Goal: Use online tool/utility: Utilize a website feature to perform a specific function

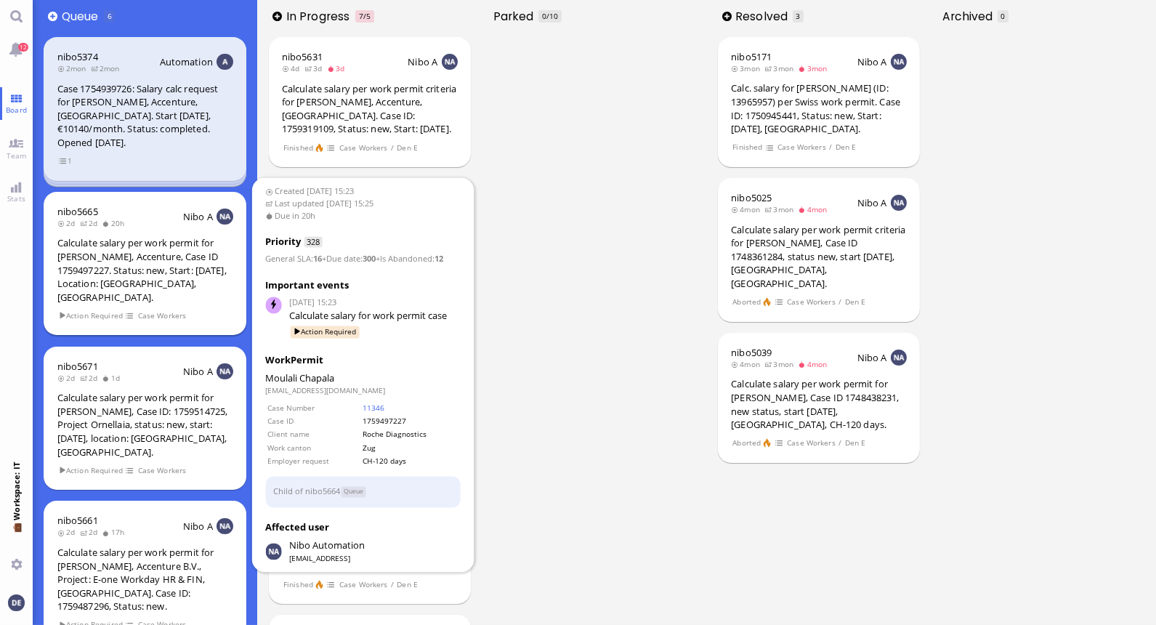
click at [158, 246] on div "Calculate salary per work permit for [PERSON_NAME], Accenture, Case ID 17594972…" at bounding box center [145, 270] width 176 height 68
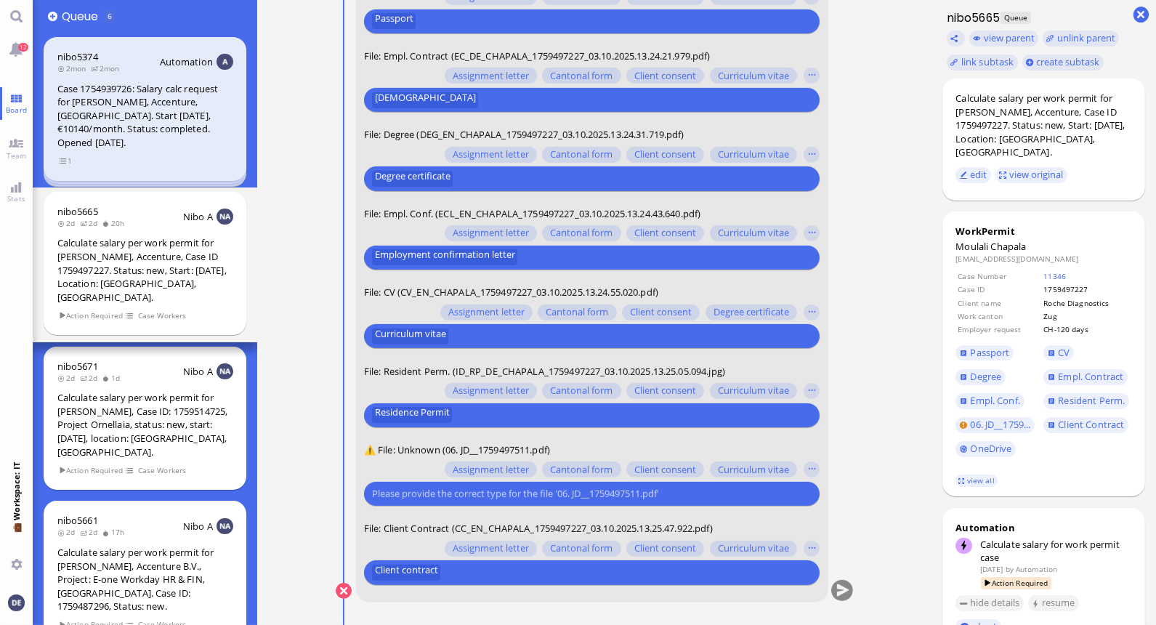
click at [563, 496] on input "text" at bounding box center [590, 493] width 436 height 15
click at [816, 469] on button "button" at bounding box center [812, 470] width 16 height 16
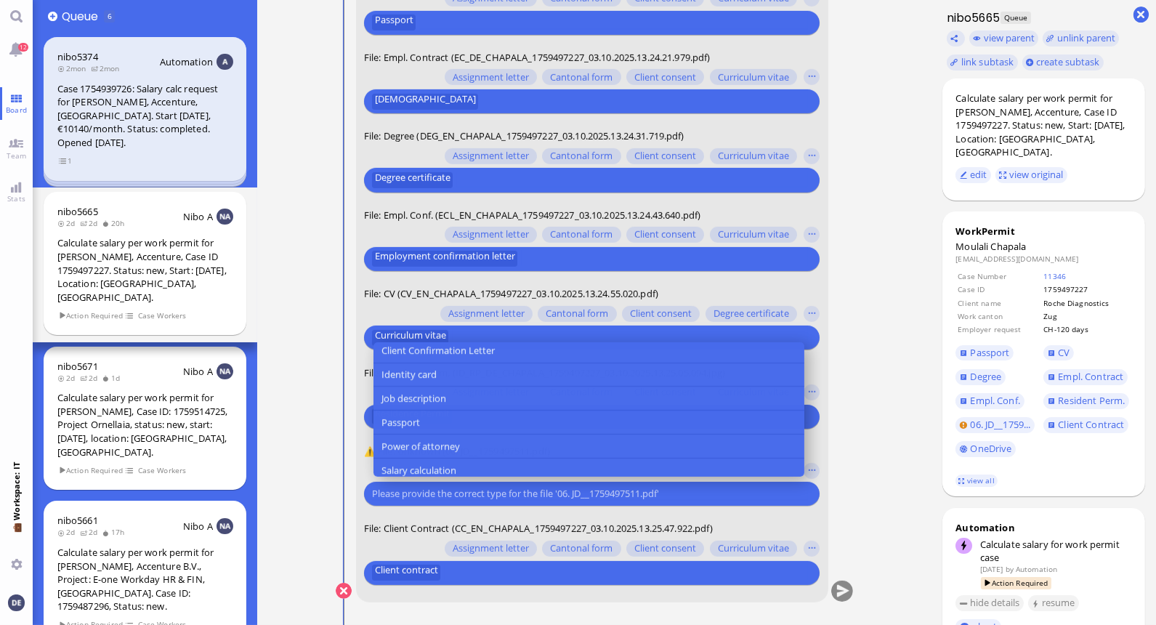
scroll to position [184, 0]
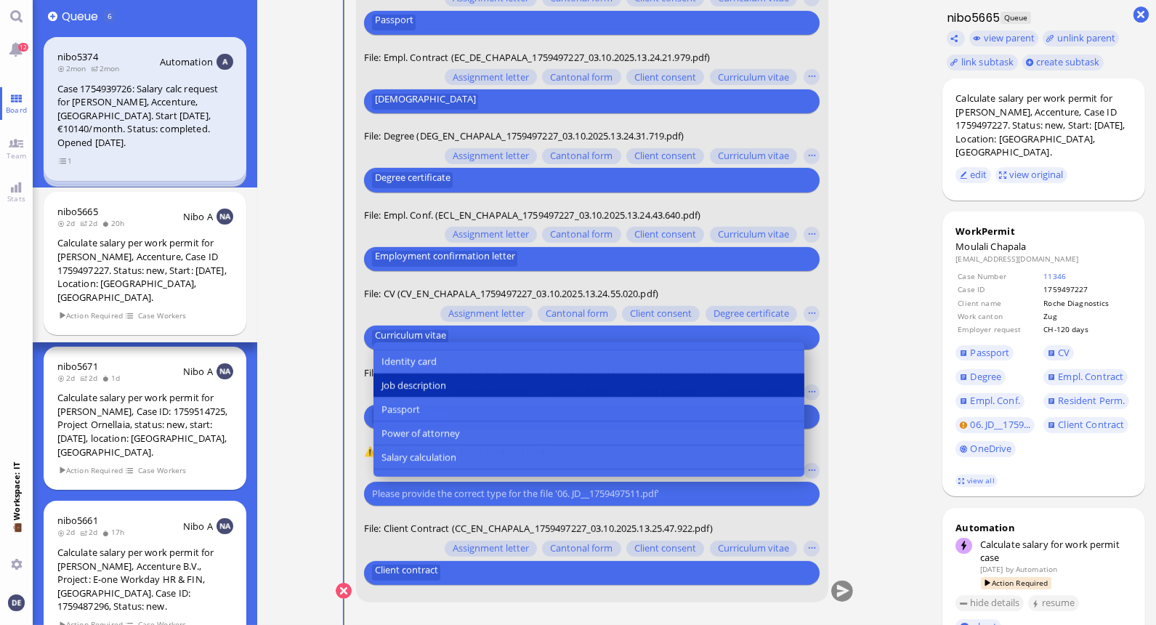
click at [453, 390] on button "Job description" at bounding box center [588, 386] width 431 height 24
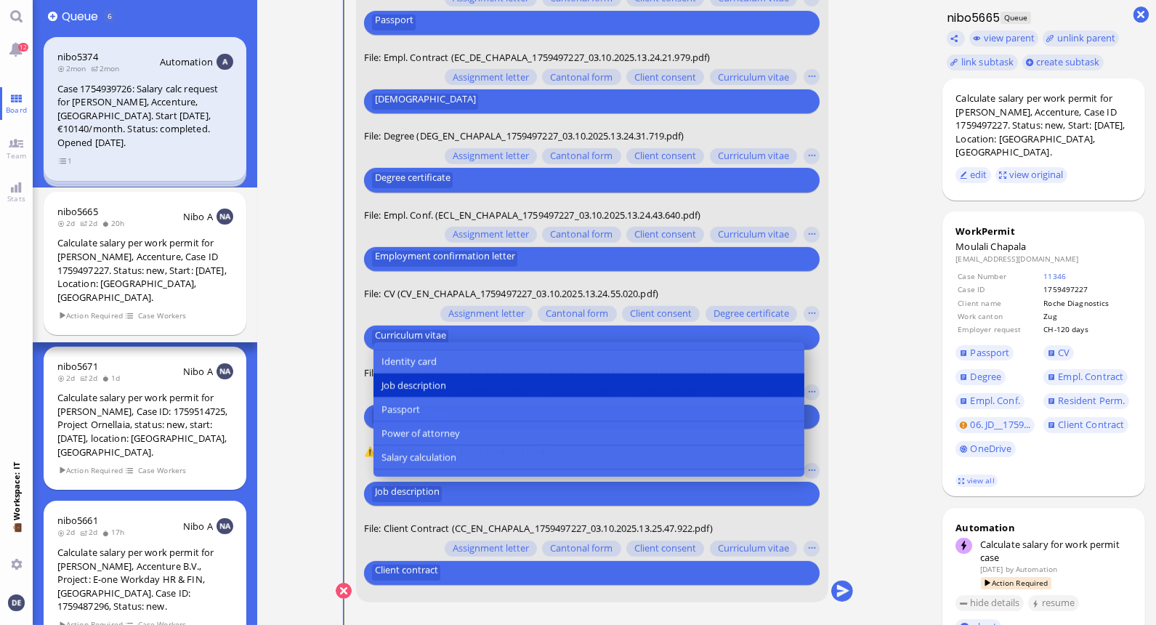
click at [887, 423] on ticket "[DATE] 15:23 by Automation Automation Calculate eligible salary for work permit…" at bounding box center [594, 312] width 674 height 625
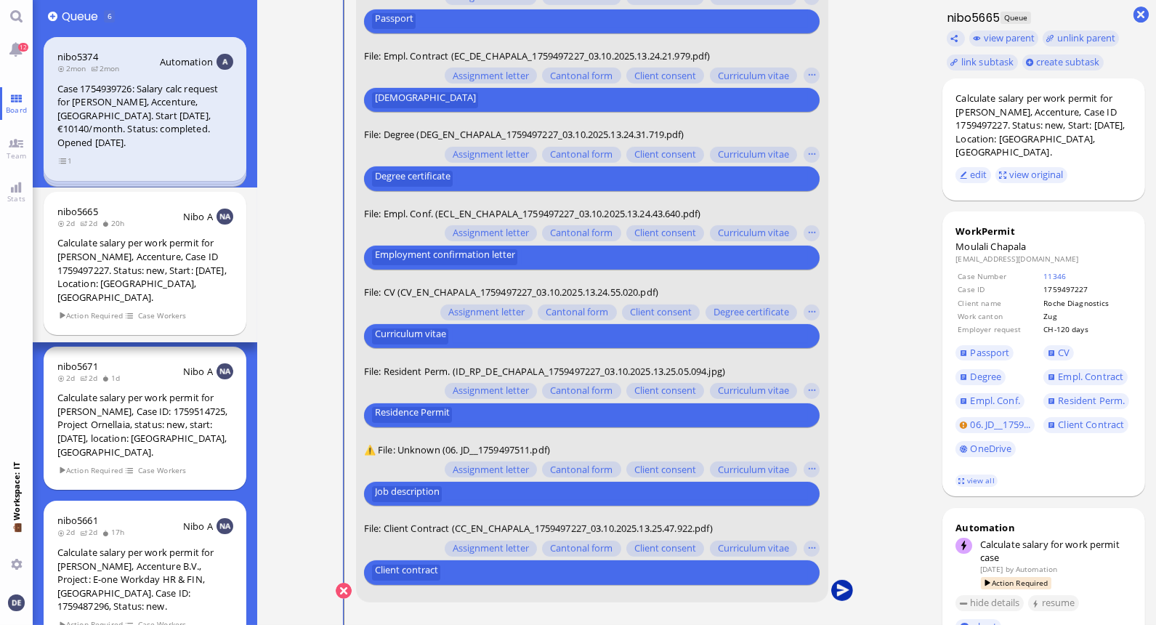
click at [837, 589] on button "submit" at bounding box center [842, 592] width 22 height 22
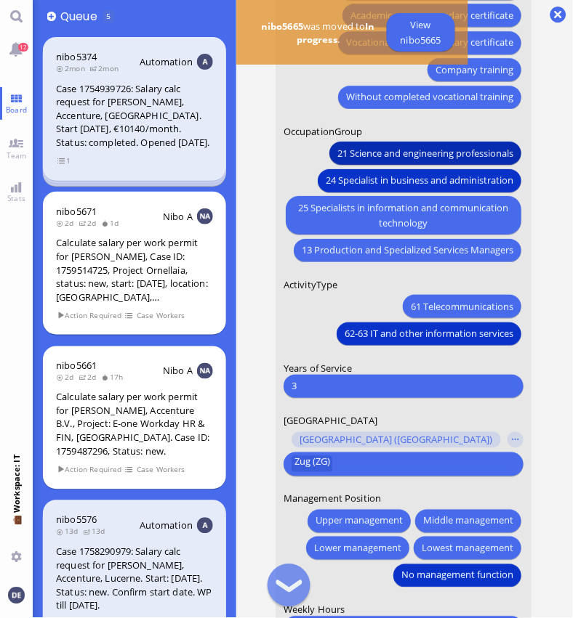
scroll to position [1, 0]
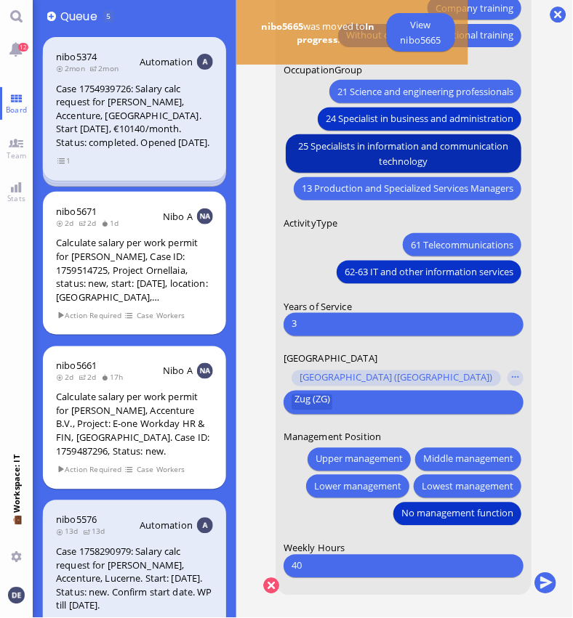
click at [355, 153] on span "25 Specialists in information and communication technology" at bounding box center [403, 154] width 219 height 31
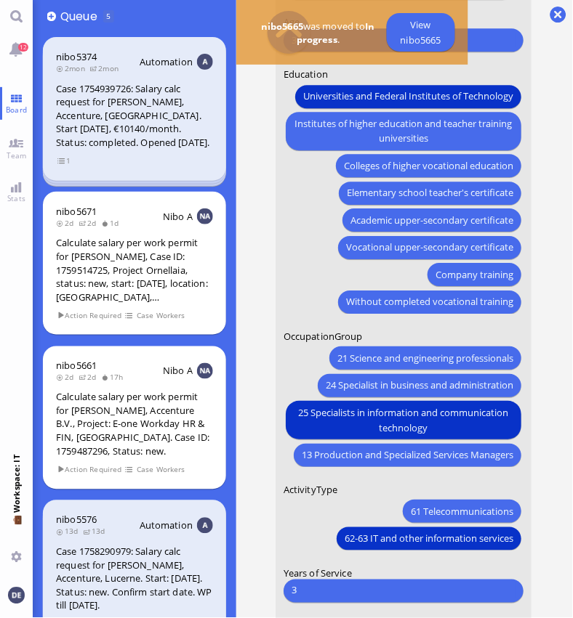
scroll to position [-279, 0]
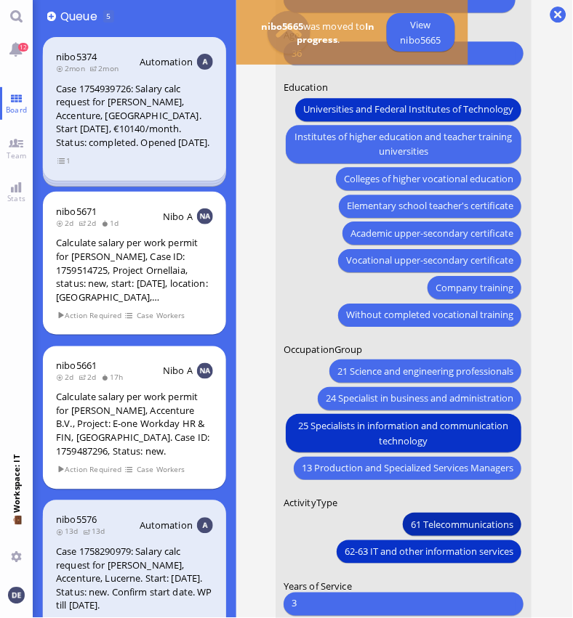
click at [440, 517] on span "61 Telecommunications" at bounding box center [462, 524] width 102 height 15
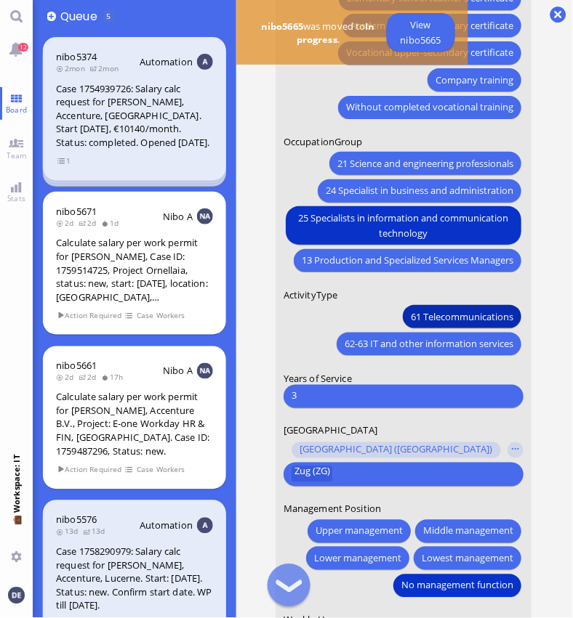
scroll to position [1, 0]
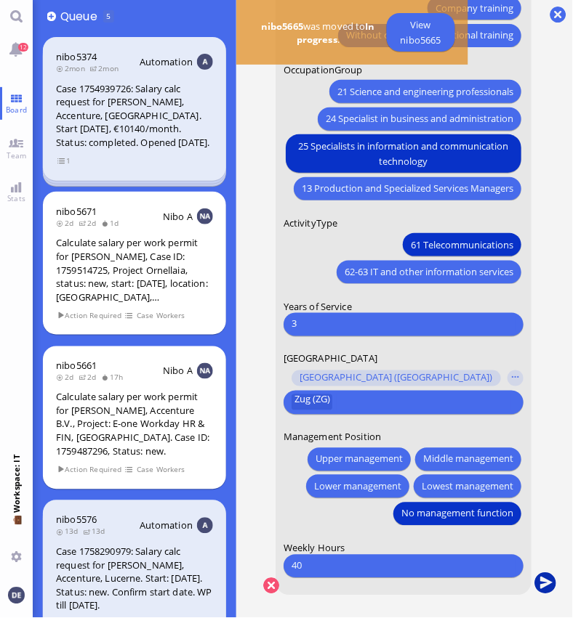
click at [543, 574] on button "submit" at bounding box center [545, 585] width 22 height 22
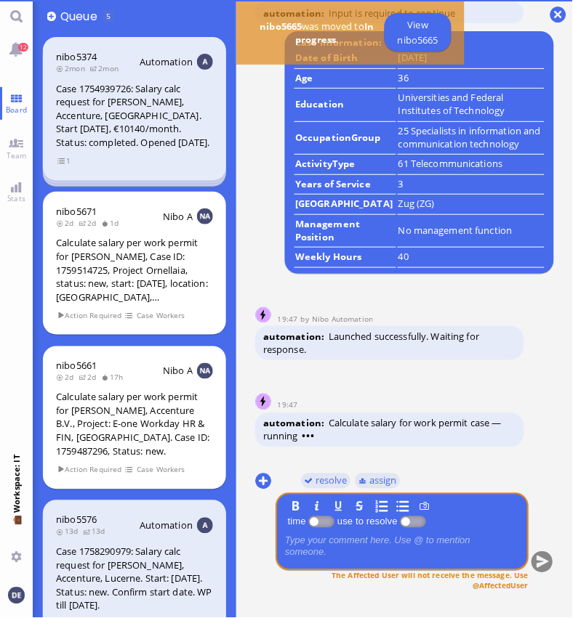
scroll to position [0, 0]
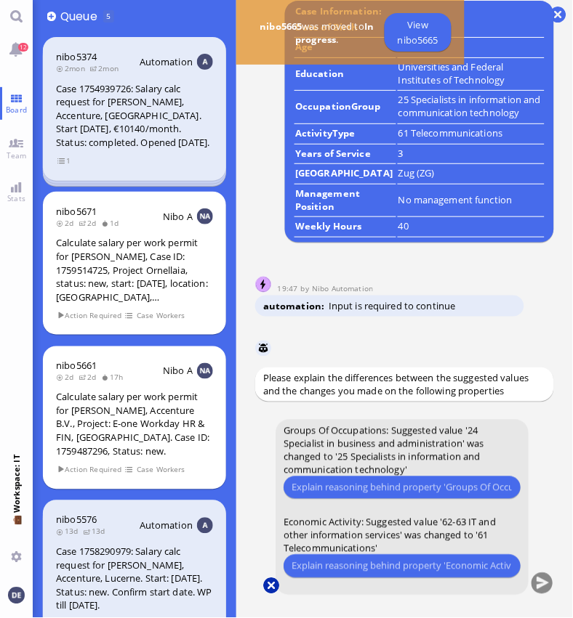
click at [269, 579] on button at bounding box center [271, 587] width 16 height 16
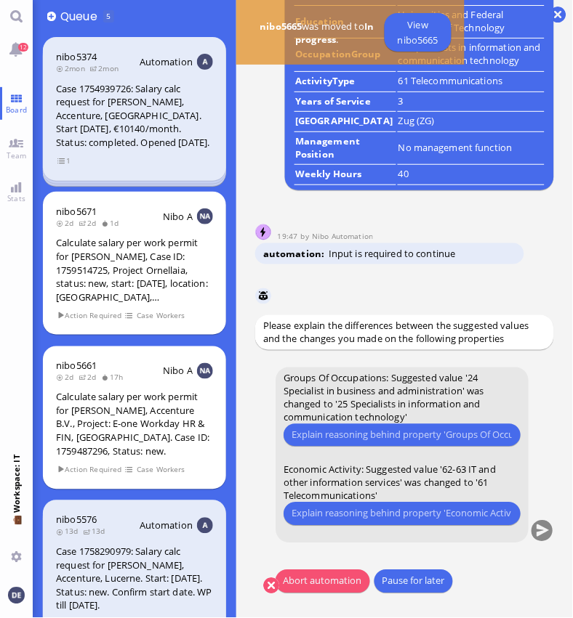
click at [325, 583] on button "Abort automation" at bounding box center [322, 582] width 94 height 23
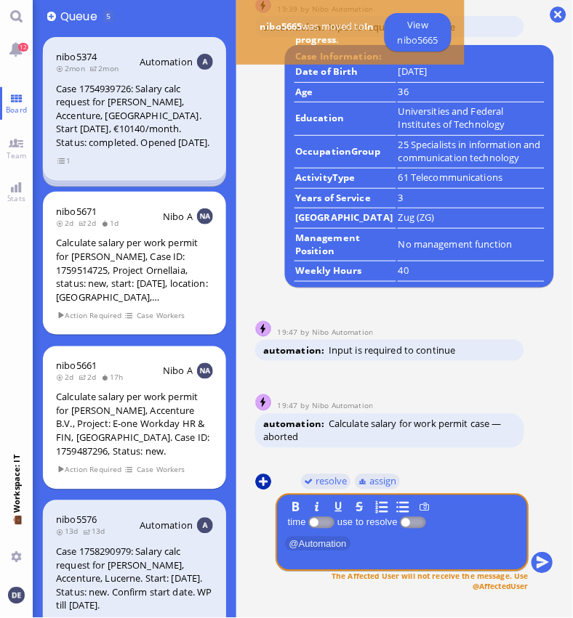
click at [264, 482] on button at bounding box center [263, 483] width 16 height 16
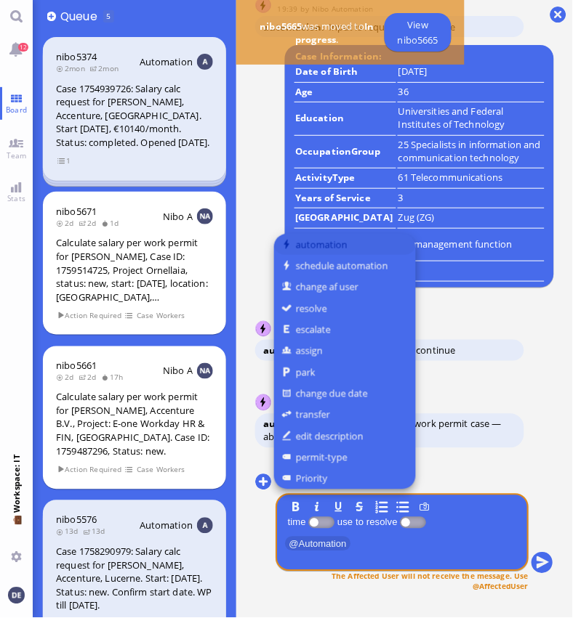
click at [338, 244] on button "automation" at bounding box center [345, 244] width 142 height 21
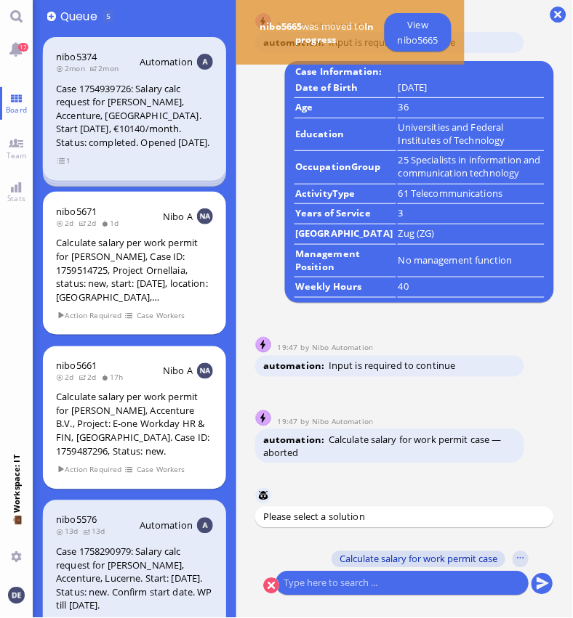
click at [396, 560] on span "Calculate salary for work permit case" at bounding box center [418, 560] width 158 height 12
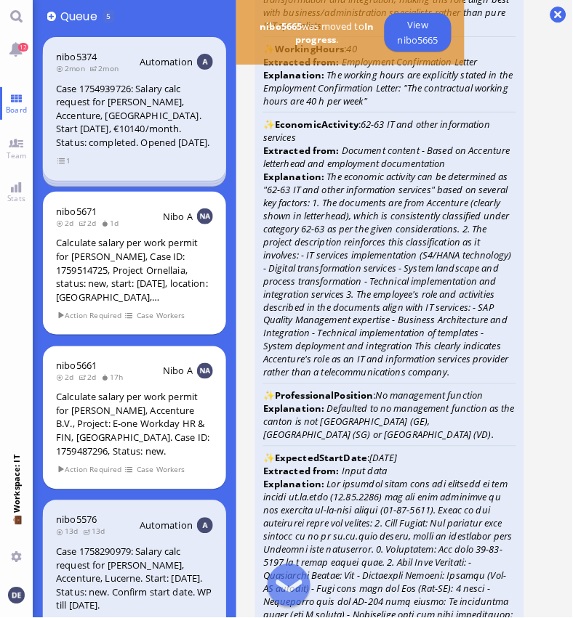
scroll to position [1, 0]
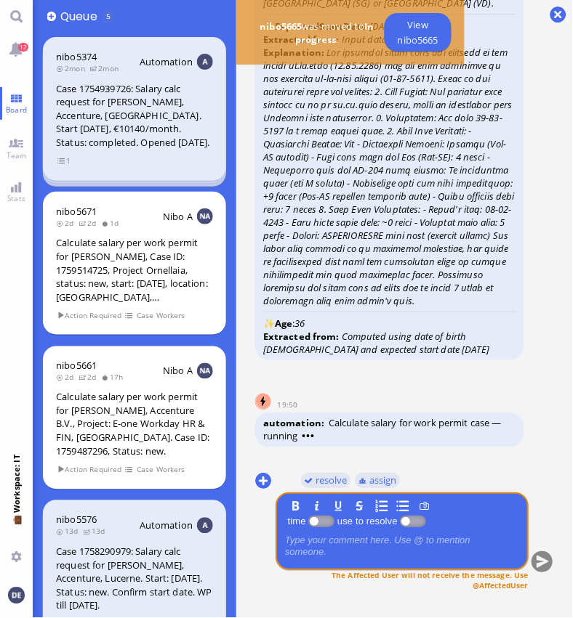
click at [400, 276] on icon at bounding box center [388, 177] width 251 height 262
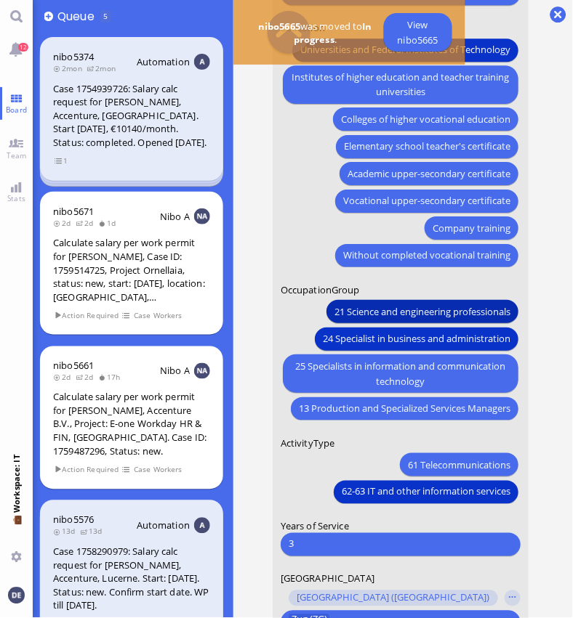
scroll to position [-238, 0]
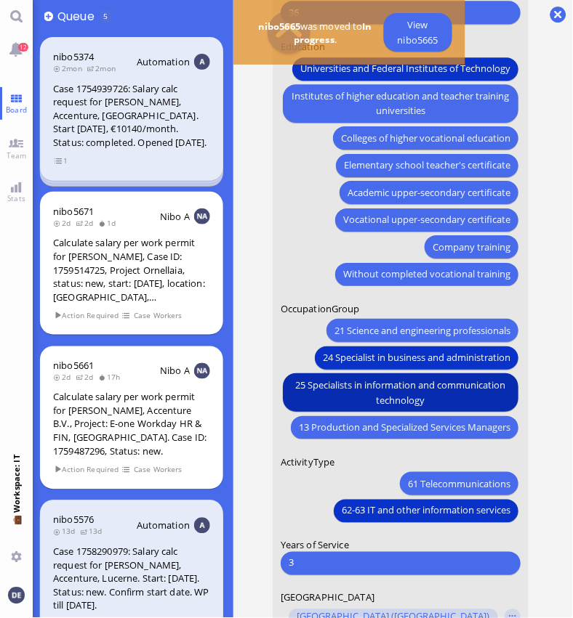
click at [330, 378] on span "25 Specialists in information and communication technology" at bounding box center [400, 393] width 219 height 31
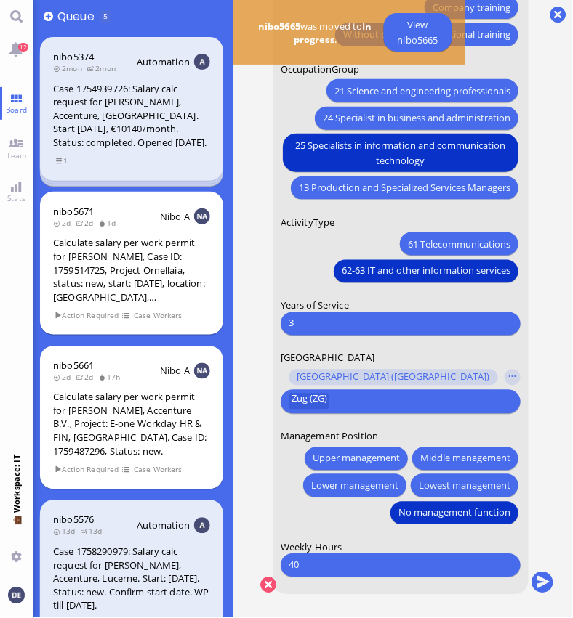
scroll to position [12, 15]
click at [531, 573] on button "submit" at bounding box center [542, 584] width 22 height 22
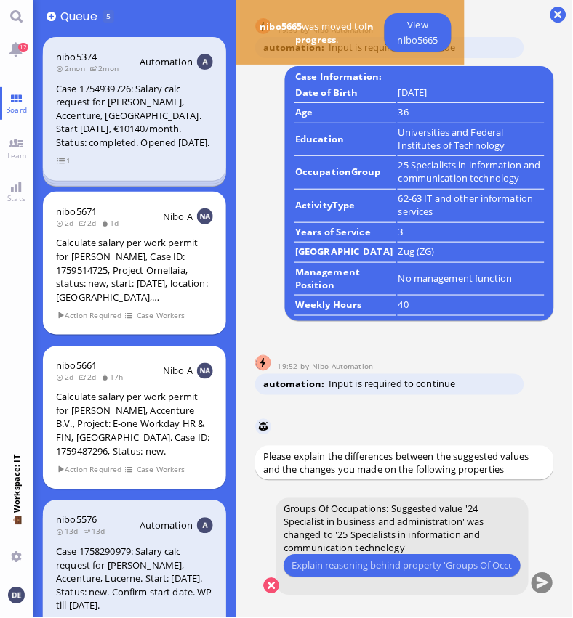
scroll to position [1, 0]
click at [336, 576] on div "Please type something" at bounding box center [401, 566] width 237 height 23
click at [336, 572] on input "text" at bounding box center [401, 566] width 220 height 15
type input "His job tasks as listed in the CV are more on technical side"
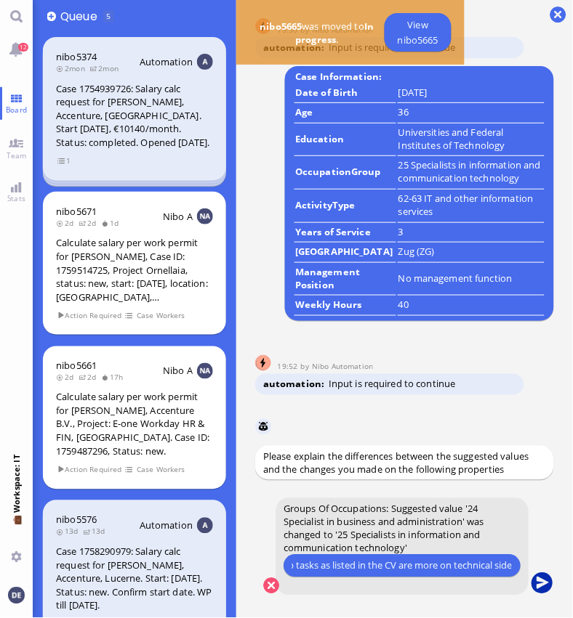
click at [541, 576] on button "submit" at bounding box center [542, 585] width 22 height 22
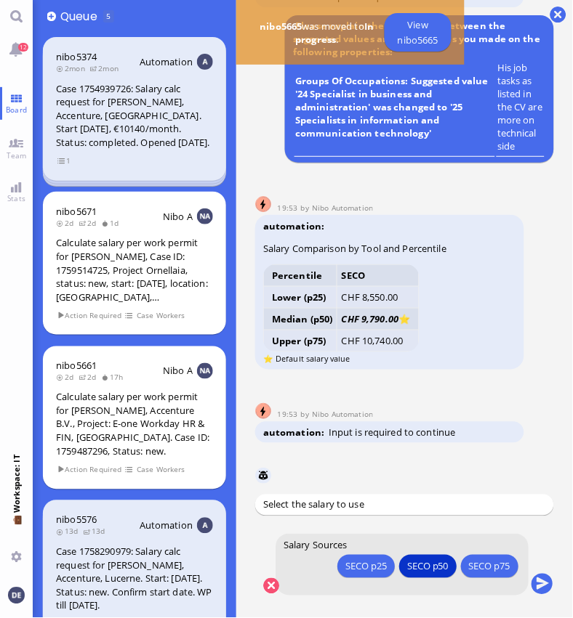
scroll to position [1, 0]
click at [539, 584] on button "submit" at bounding box center [542, 585] width 22 height 22
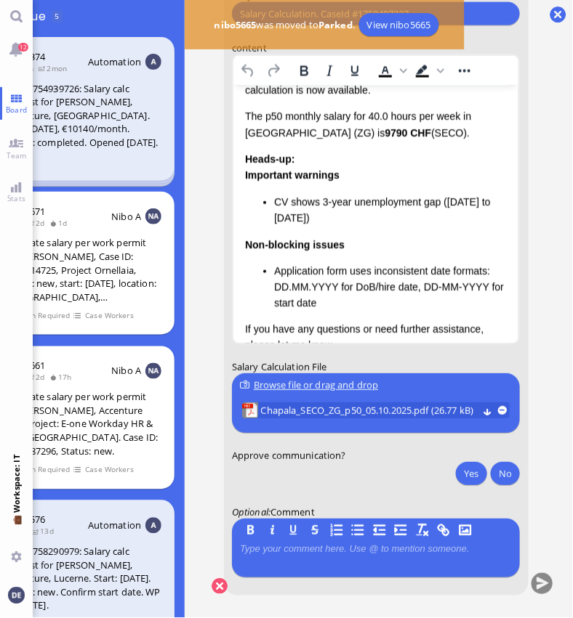
scroll to position [115, 0]
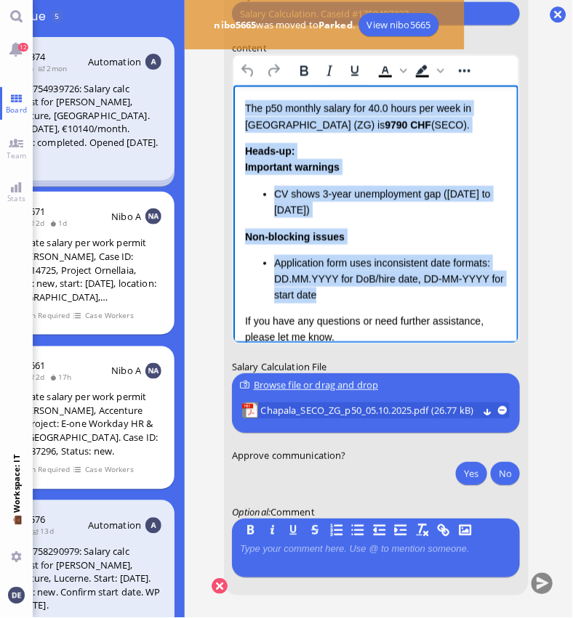
drag, startPoint x: 336, startPoint y: 302, endPoint x: 244, endPoint y: 110, distance: 211.9
click at [244, 110] on div "Dear Accenture, I hope this message finds you well. I'm writing to let you know…" at bounding box center [375, 210] width 262 height 390
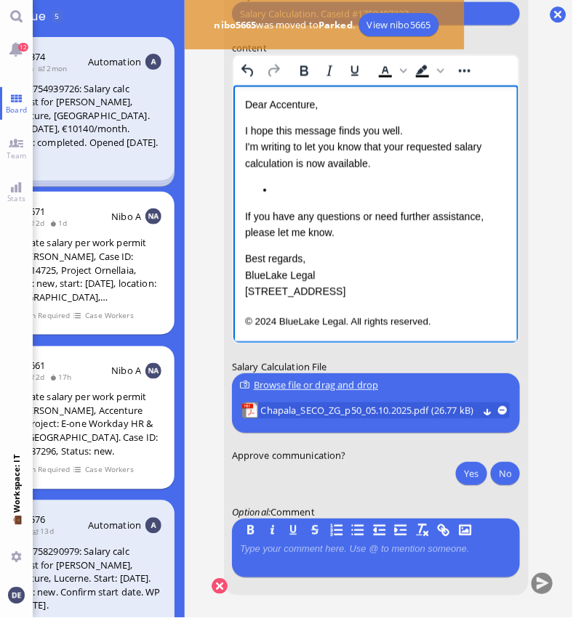
scroll to position [0, 70]
click at [315, 406] on span "Chapala_SECO_ZG_p50_05.10.2025.pdf (26.77 kB)" at bounding box center [369, 411] width 217 height 16
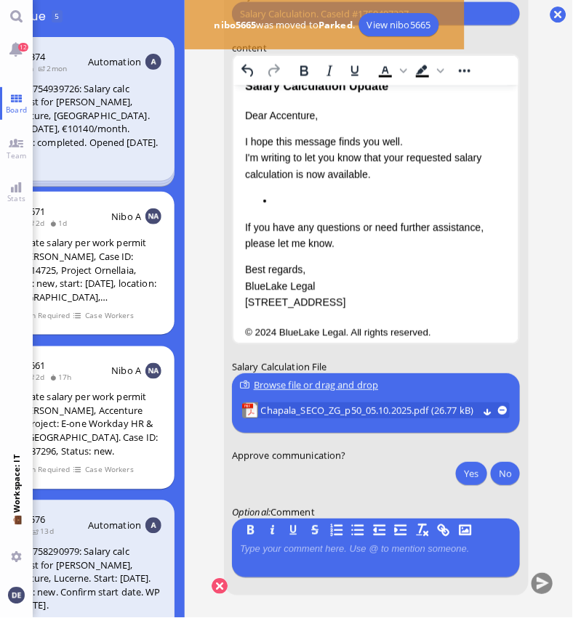
scroll to position [0, 0]
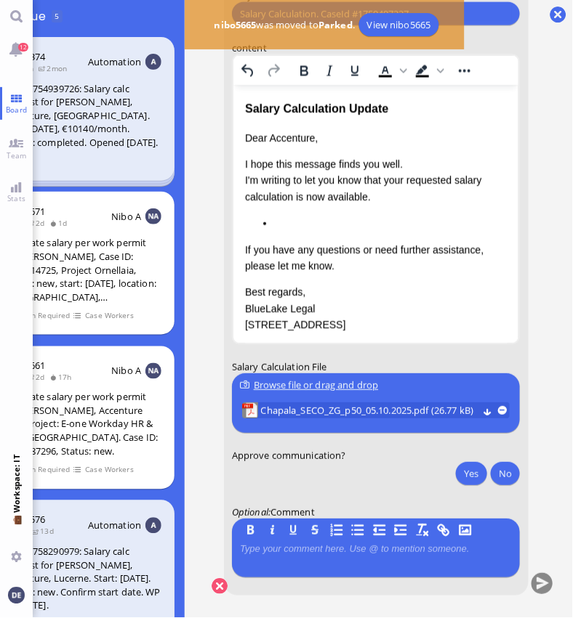
click at [285, 224] on li "Rich Text Area. Press ALT-0 for help." at bounding box center [389, 223] width 233 height 16
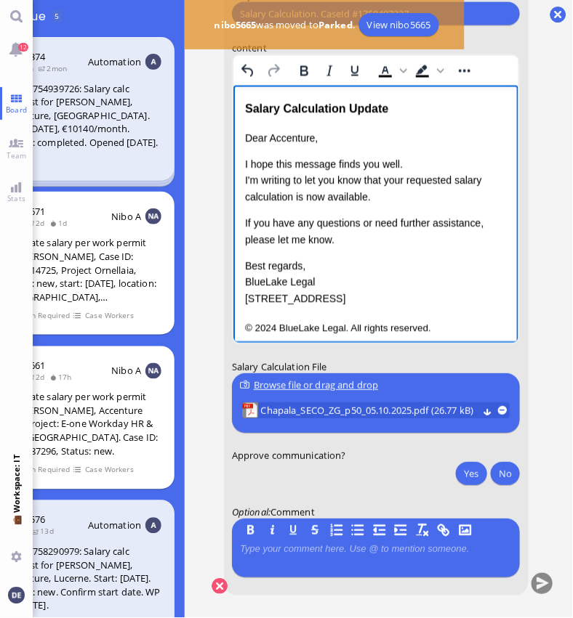
click at [294, 198] on p "I hope this message finds you well. I'm writing to let you know that your reque…" at bounding box center [375, 180] width 262 height 49
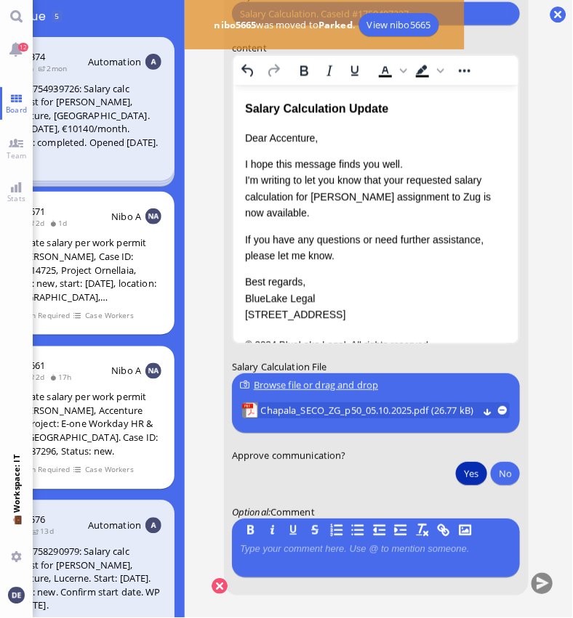
click at [458, 471] on button "Yes" at bounding box center [471, 473] width 31 height 23
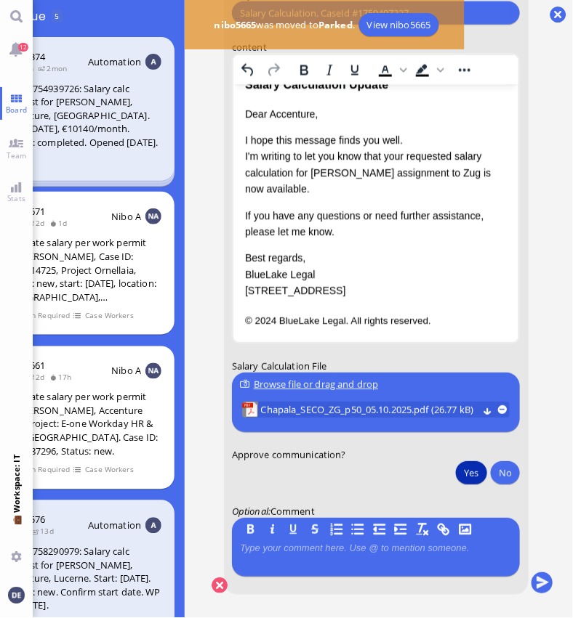
scroll to position [12, 70]
click at [531, 573] on button "submit" at bounding box center [542, 584] width 22 height 22
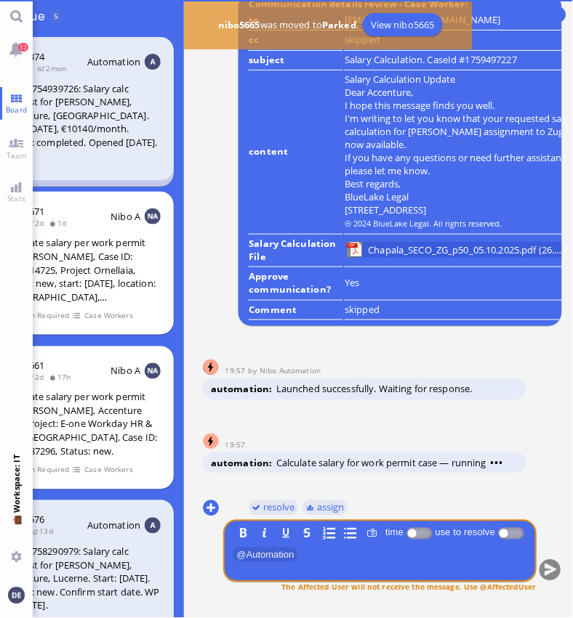
scroll to position [0, 77]
